Goal: Information Seeking & Learning: Learn about a topic

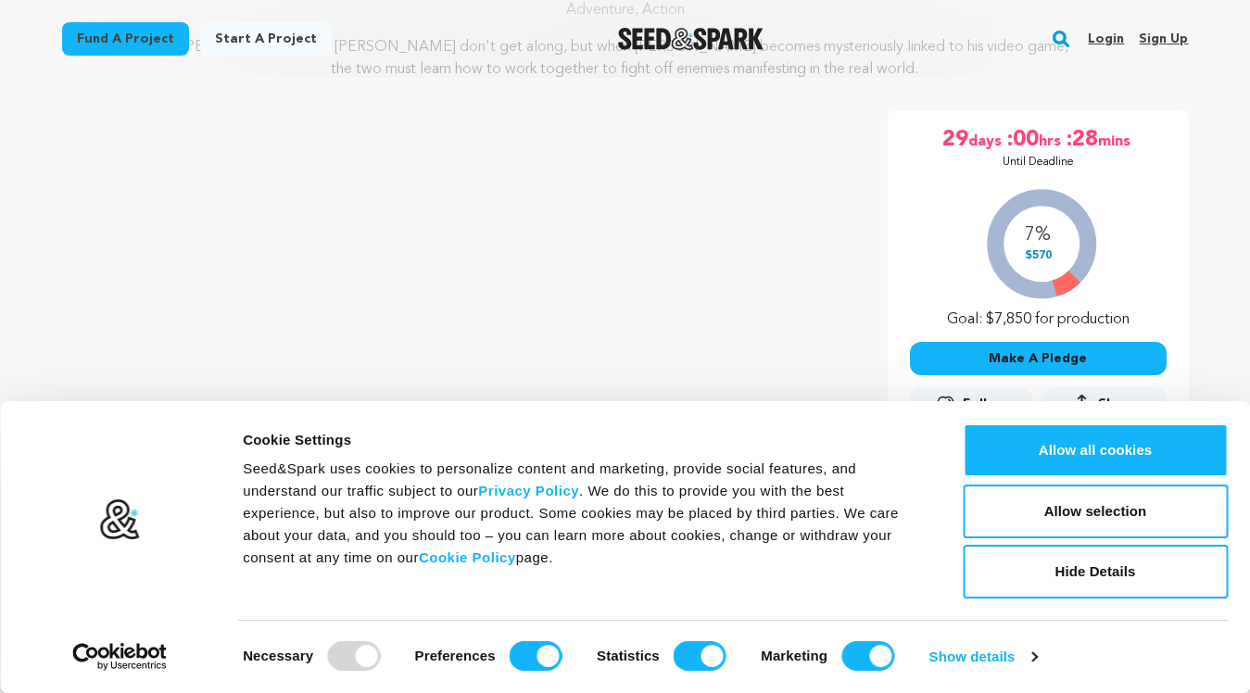
scroll to position [248, 0]
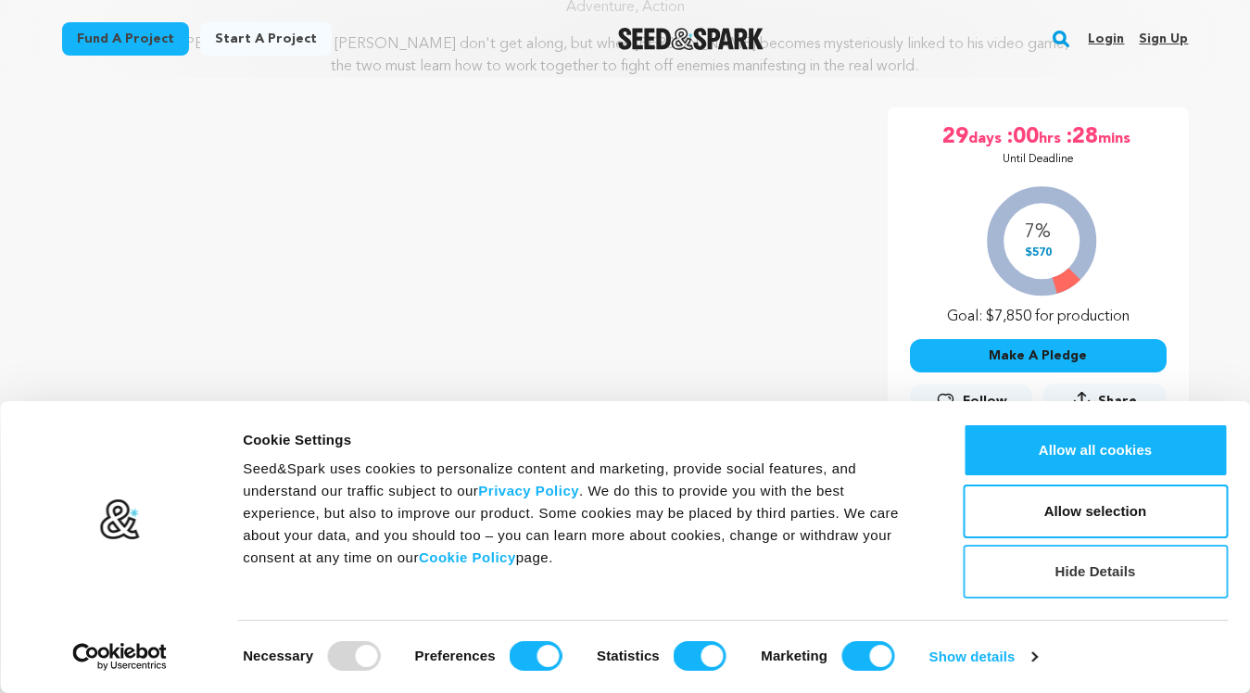
click at [1048, 580] on button "Hide Details" at bounding box center [1095, 572] width 265 height 54
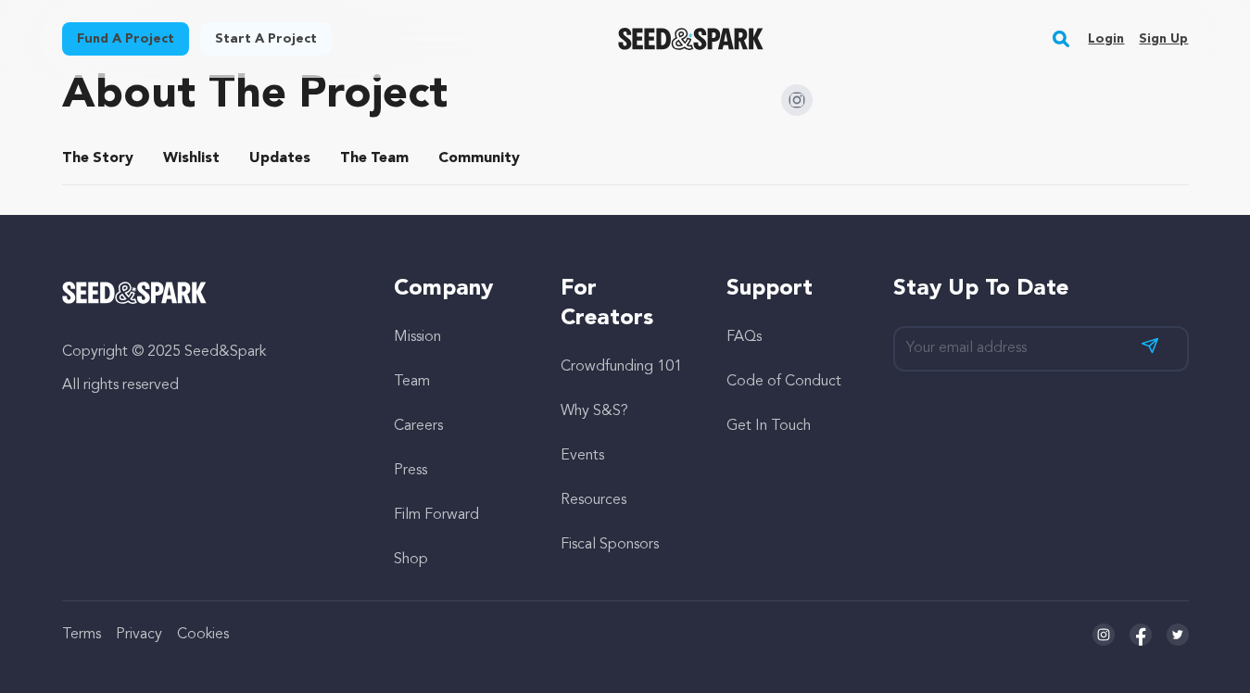
scroll to position [954, 0]
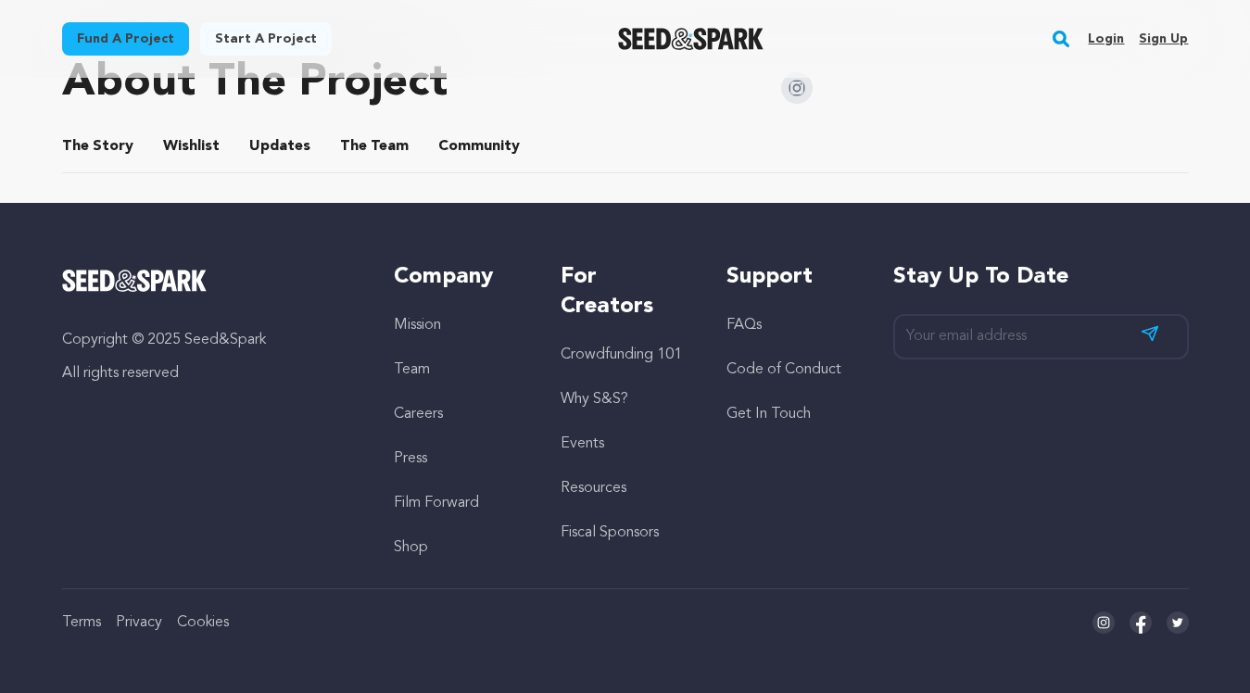
click at [102, 142] on button "The Story" at bounding box center [97, 150] width 44 height 44
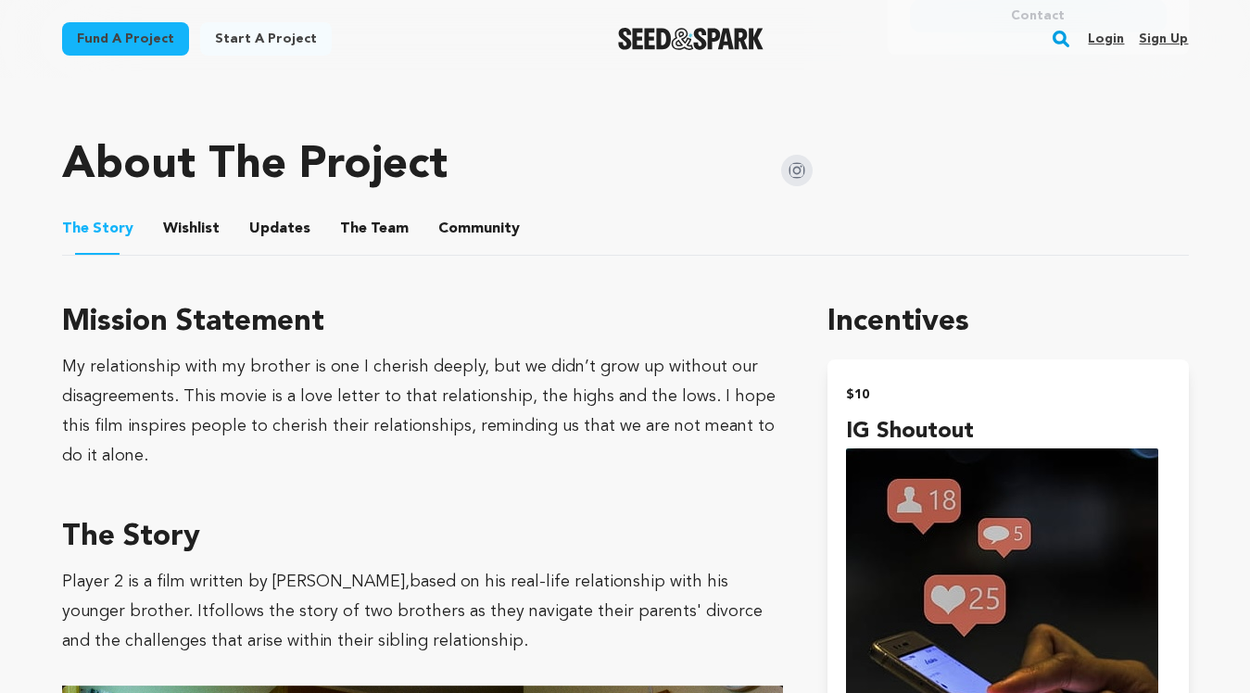
scroll to position [812, 0]
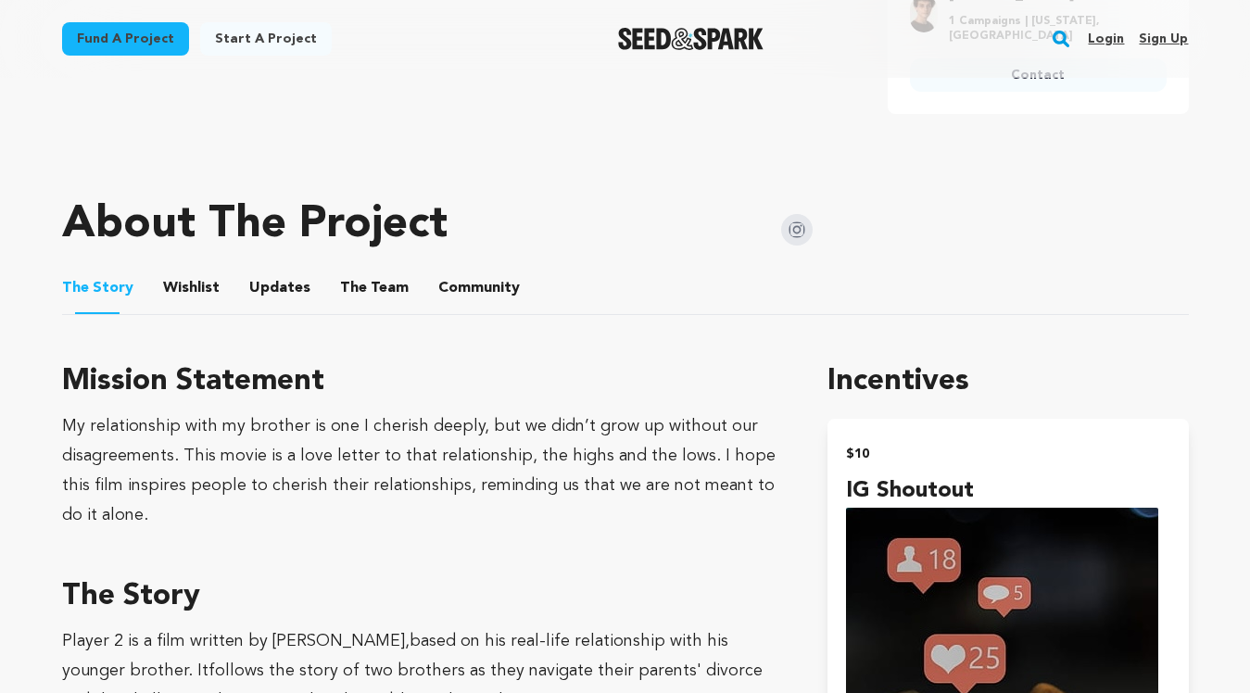
click at [196, 288] on button "Wishlist" at bounding box center [191, 292] width 44 height 44
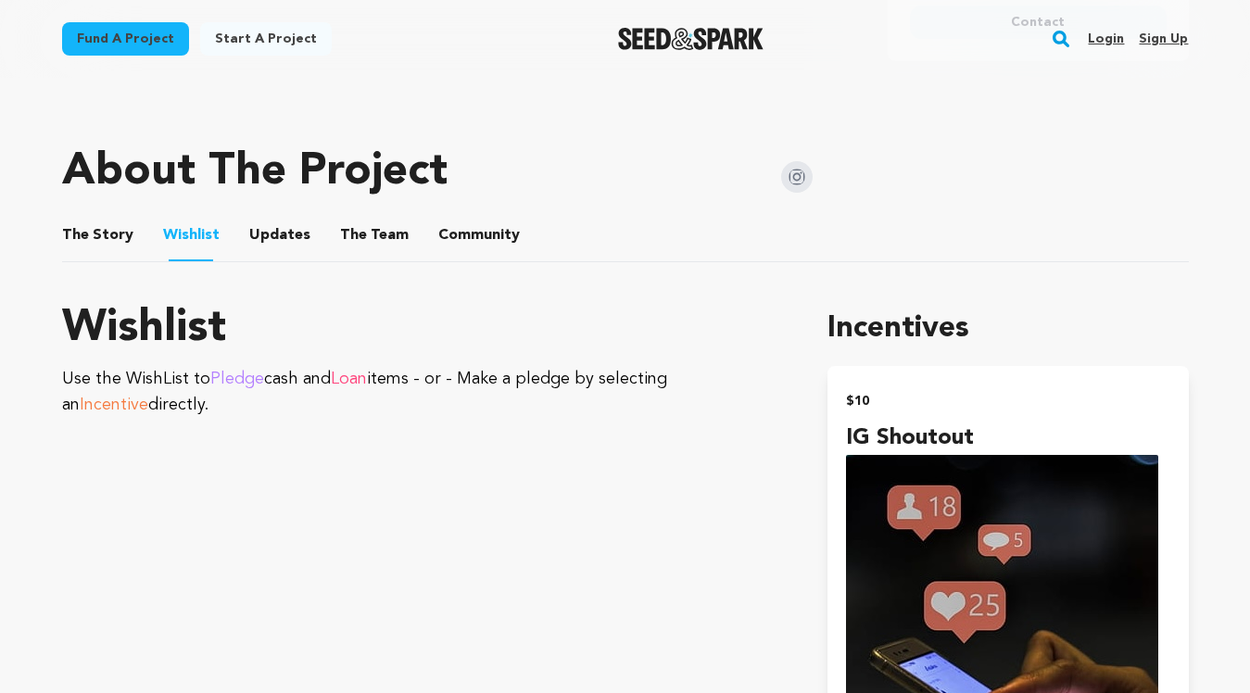
scroll to position [864, 0]
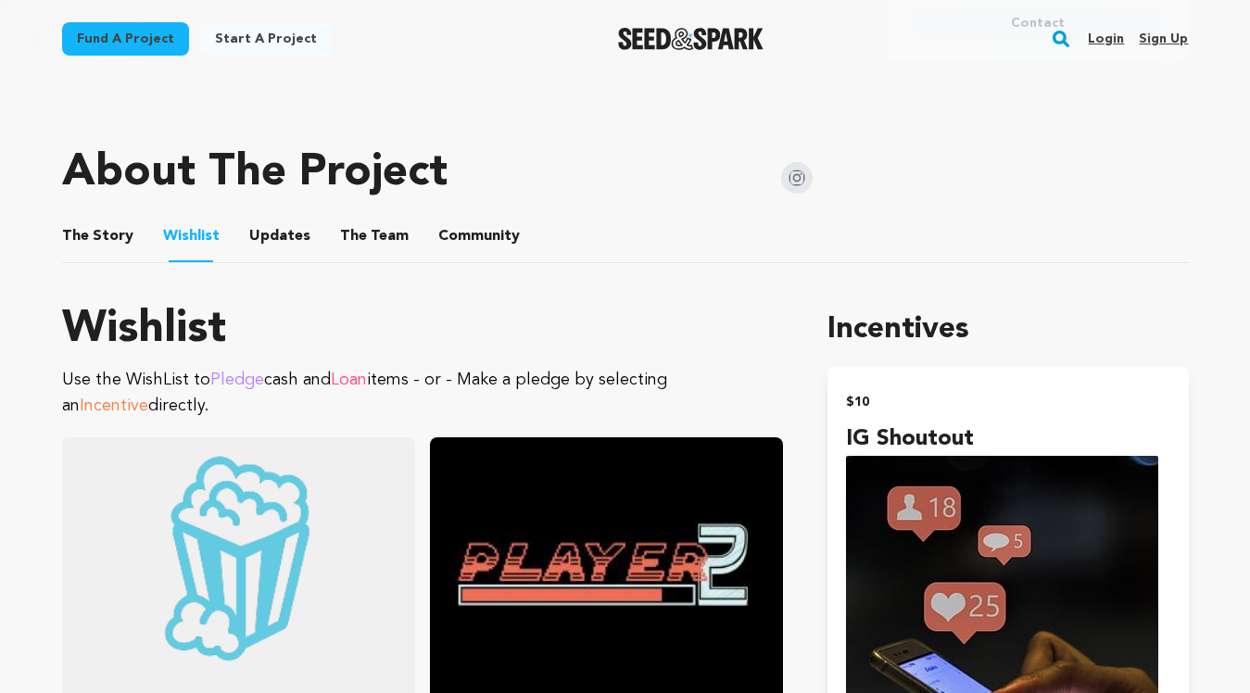
click at [352, 237] on button "The Team" at bounding box center [374, 240] width 44 height 44
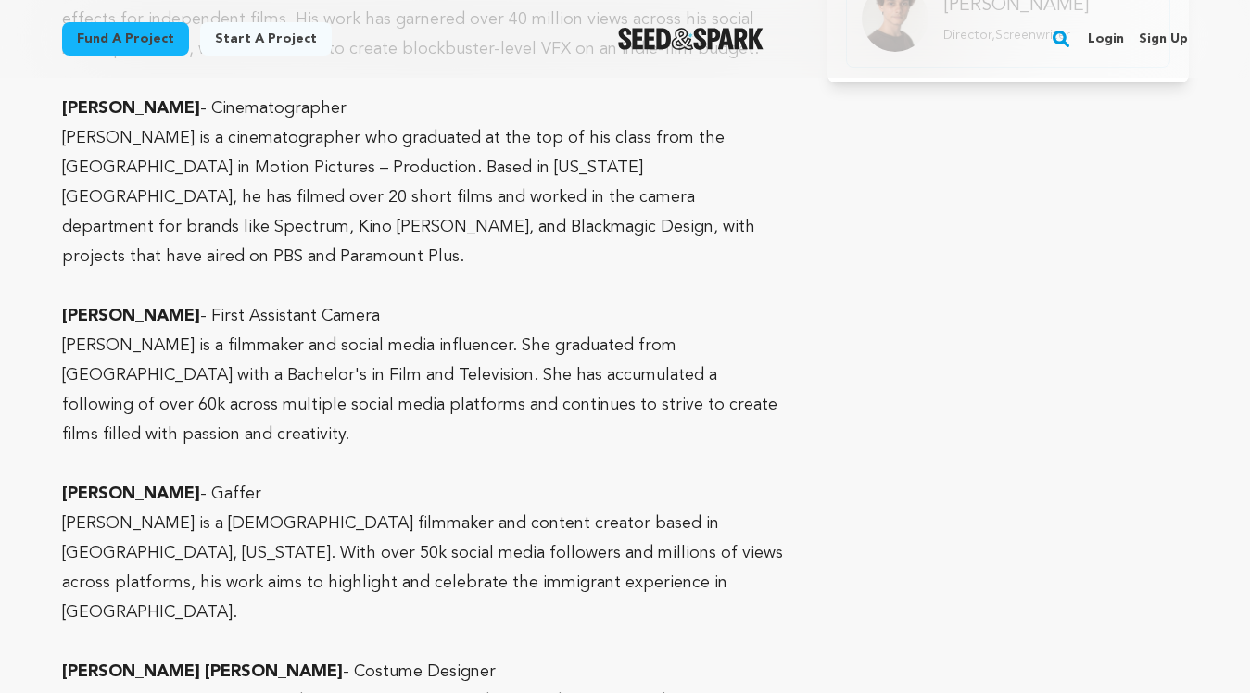
scroll to position [1829, 0]
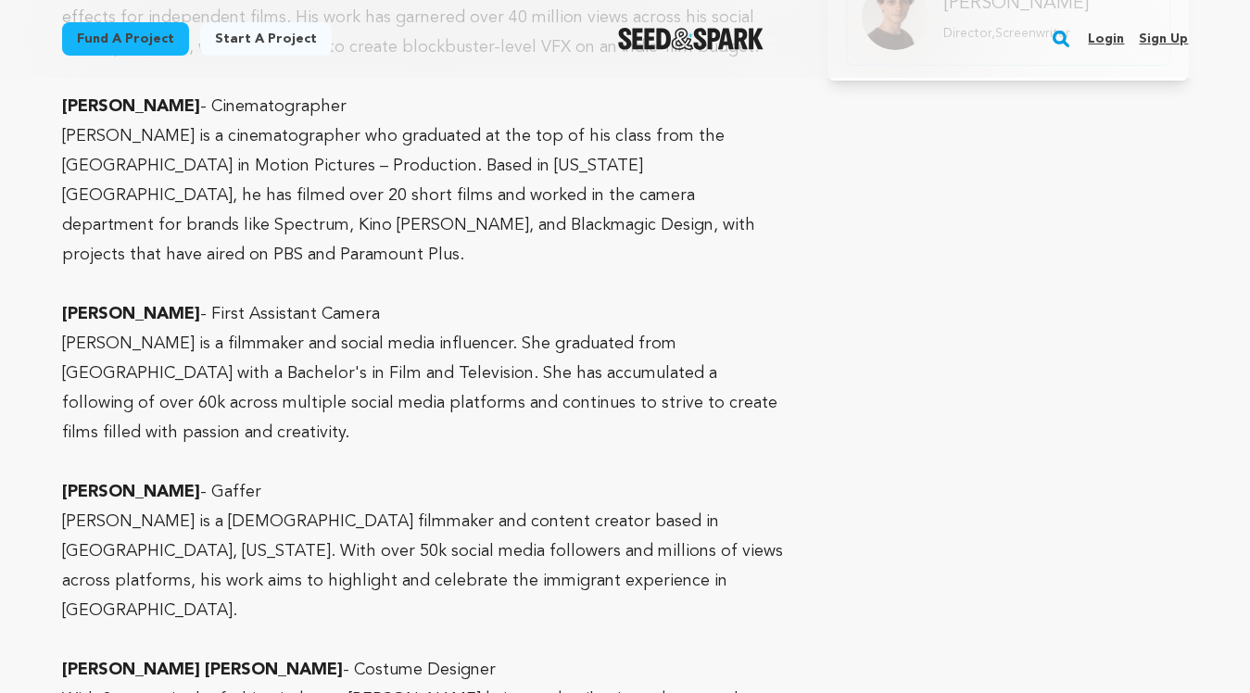
click at [232, 477] on p "[PERSON_NAME]" at bounding box center [423, 492] width 722 height 30
drag, startPoint x: 214, startPoint y: 397, endPoint x: 257, endPoint y: 398, distance: 42.6
click at [257, 477] on p "[PERSON_NAME]" at bounding box center [423, 492] width 722 height 30
copy p "Gaffe"
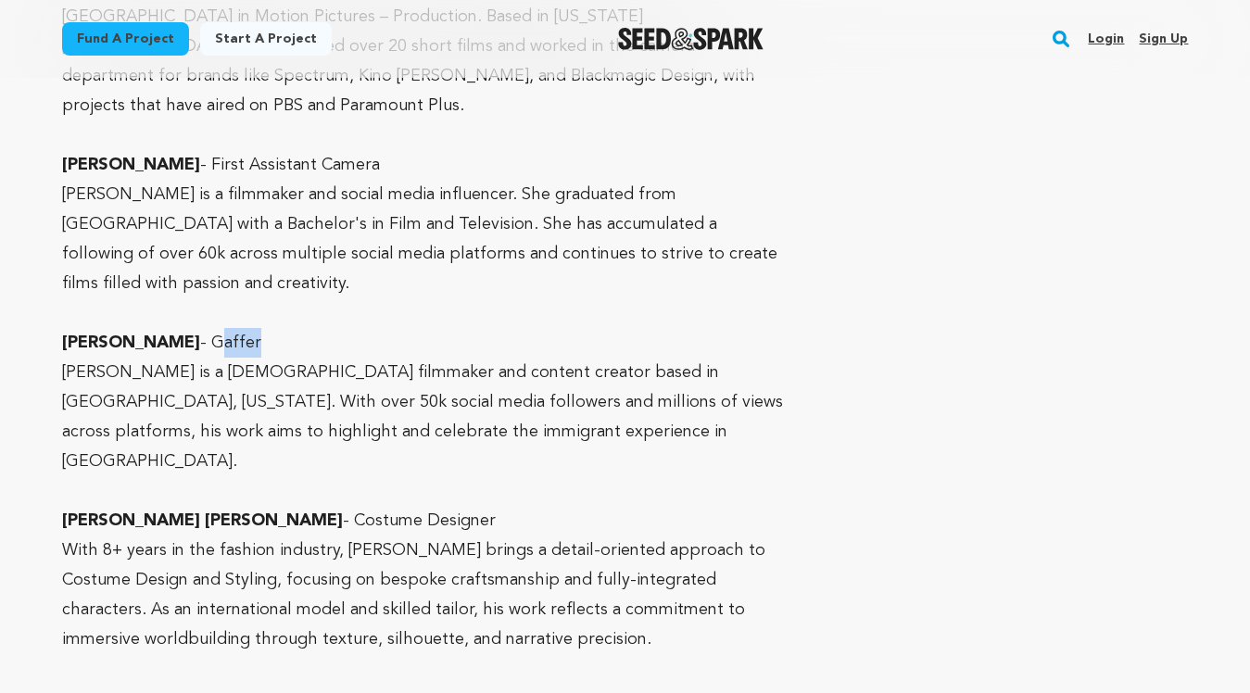
scroll to position [1980, 0]
